Goal: Task Accomplishment & Management: Use online tool/utility

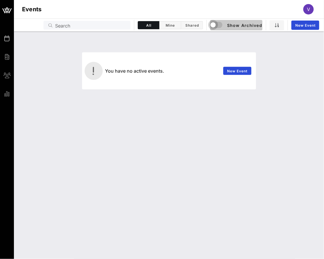
click at [215, 25] on div "button" at bounding box center [213, 25] width 8 height 8
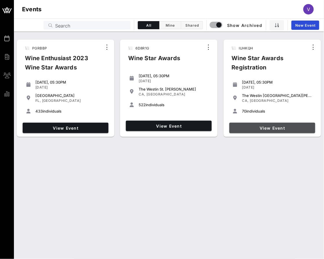
click at [266, 131] on link "View Event" at bounding box center [272, 128] width 86 height 10
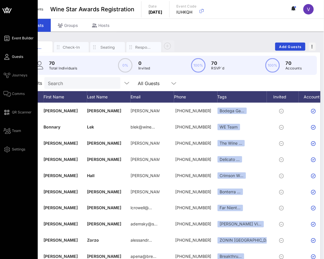
click at [19, 37] on span "Event Builder" at bounding box center [23, 38] width 22 height 5
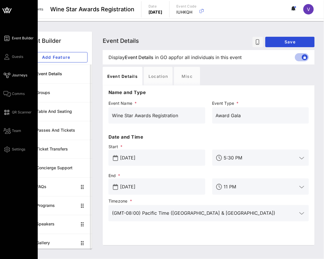
click at [18, 74] on span "Journeys" at bounding box center [19, 75] width 15 height 5
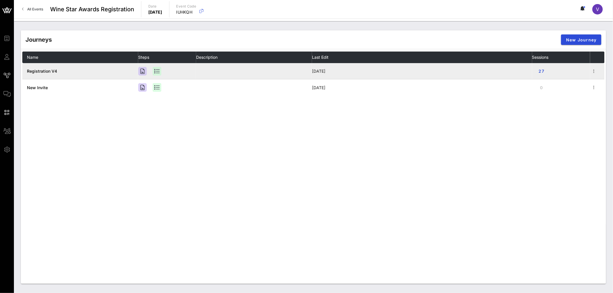
click at [48, 71] on span "Registration V4" at bounding box center [42, 71] width 30 height 5
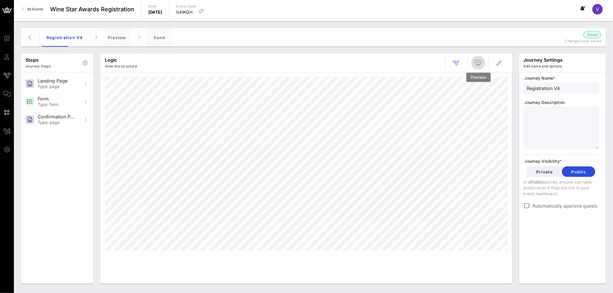
click at [323, 61] on icon "button" at bounding box center [478, 62] width 7 height 7
